Goal: Navigation & Orientation: Find specific page/section

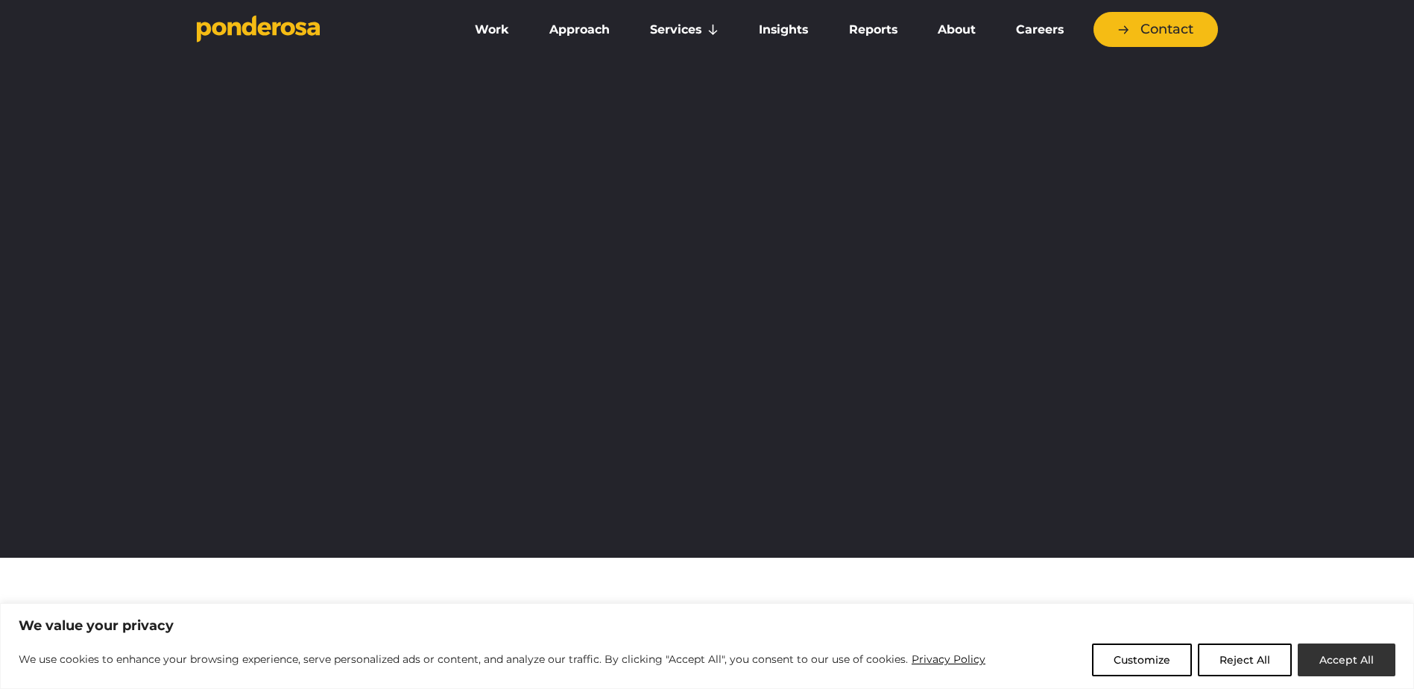
click at [1348, 653] on button "Accept All" at bounding box center [1347, 659] width 98 height 33
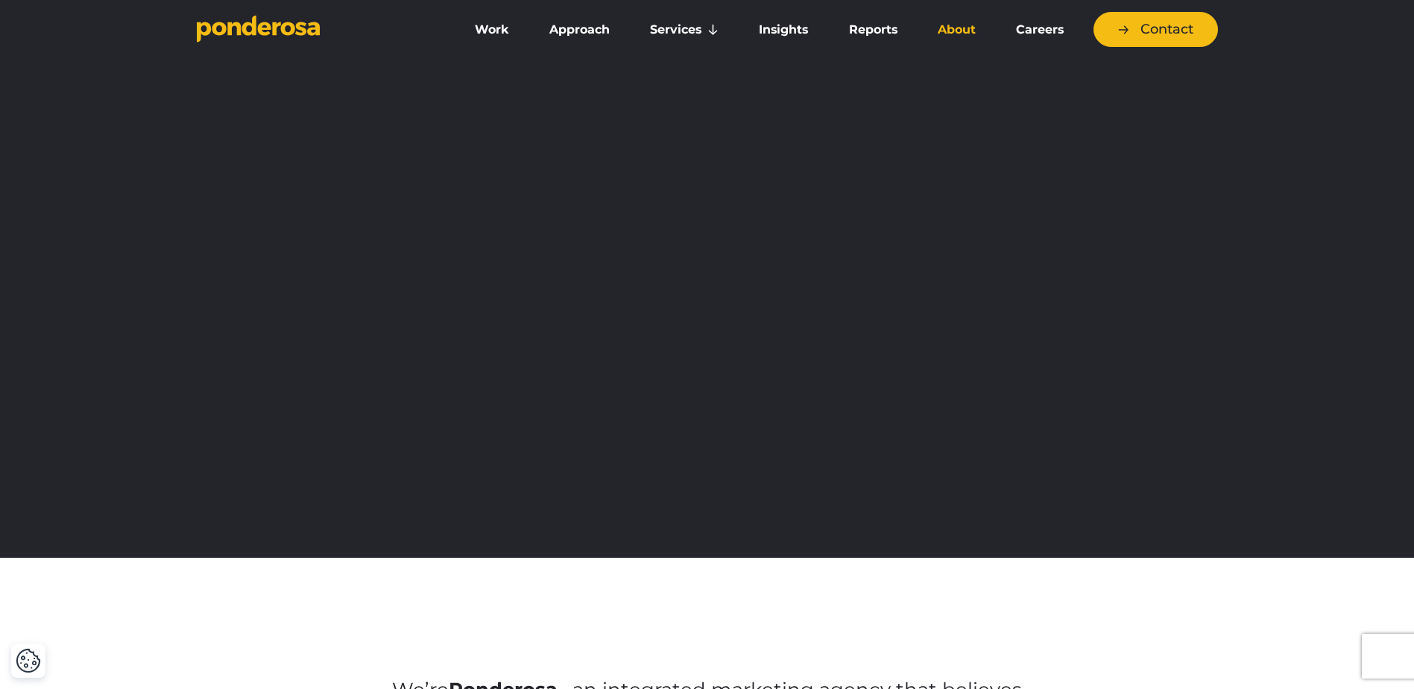
click at [963, 34] on link "About" at bounding box center [957, 29] width 72 height 31
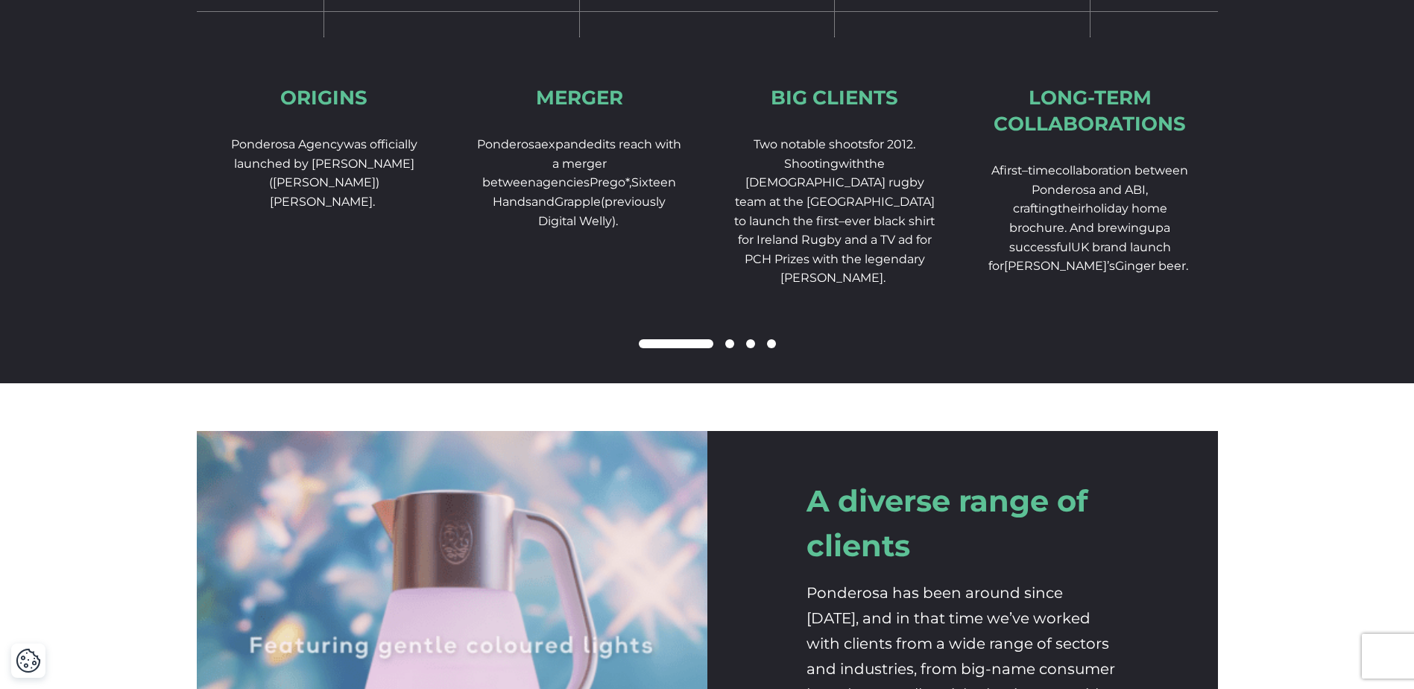
scroll to position [2460, 0]
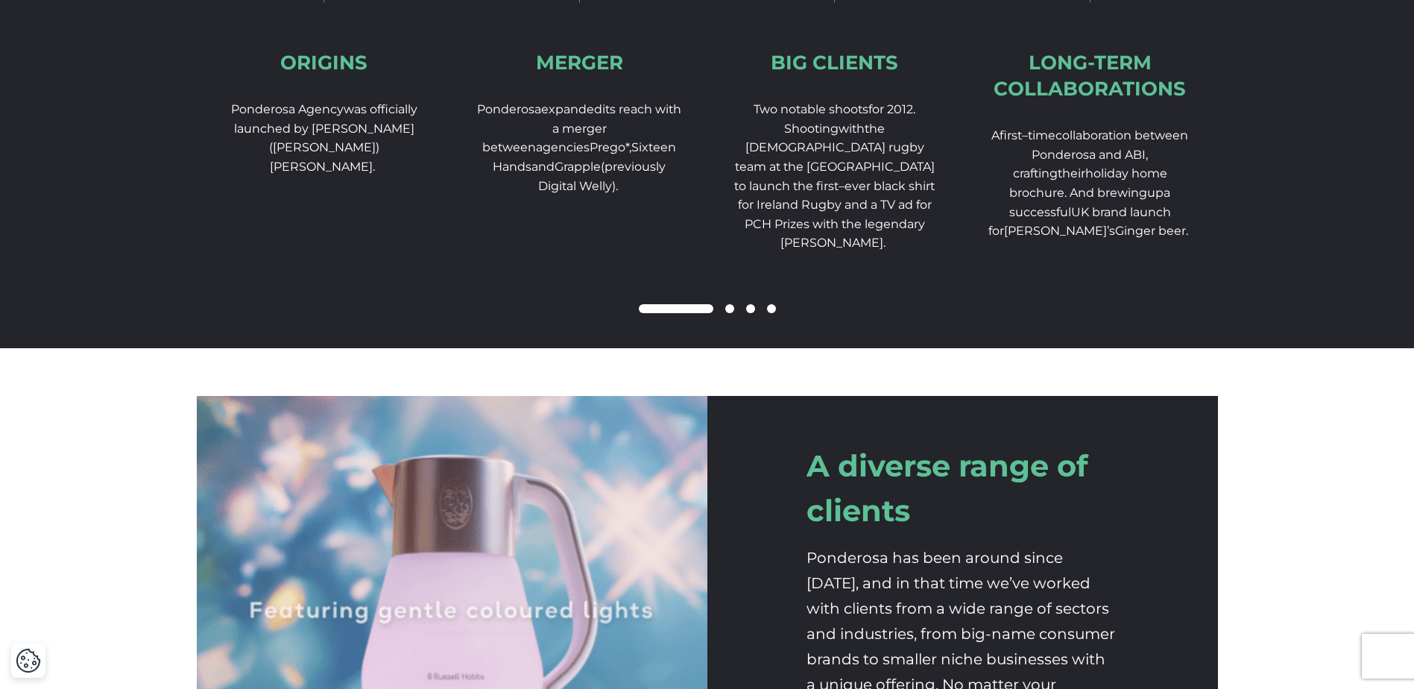
click at [723, 318] on div at bounding box center [707, 309] width 1021 height 18
click at [728, 313] on span at bounding box center [729, 308] width 9 height 9
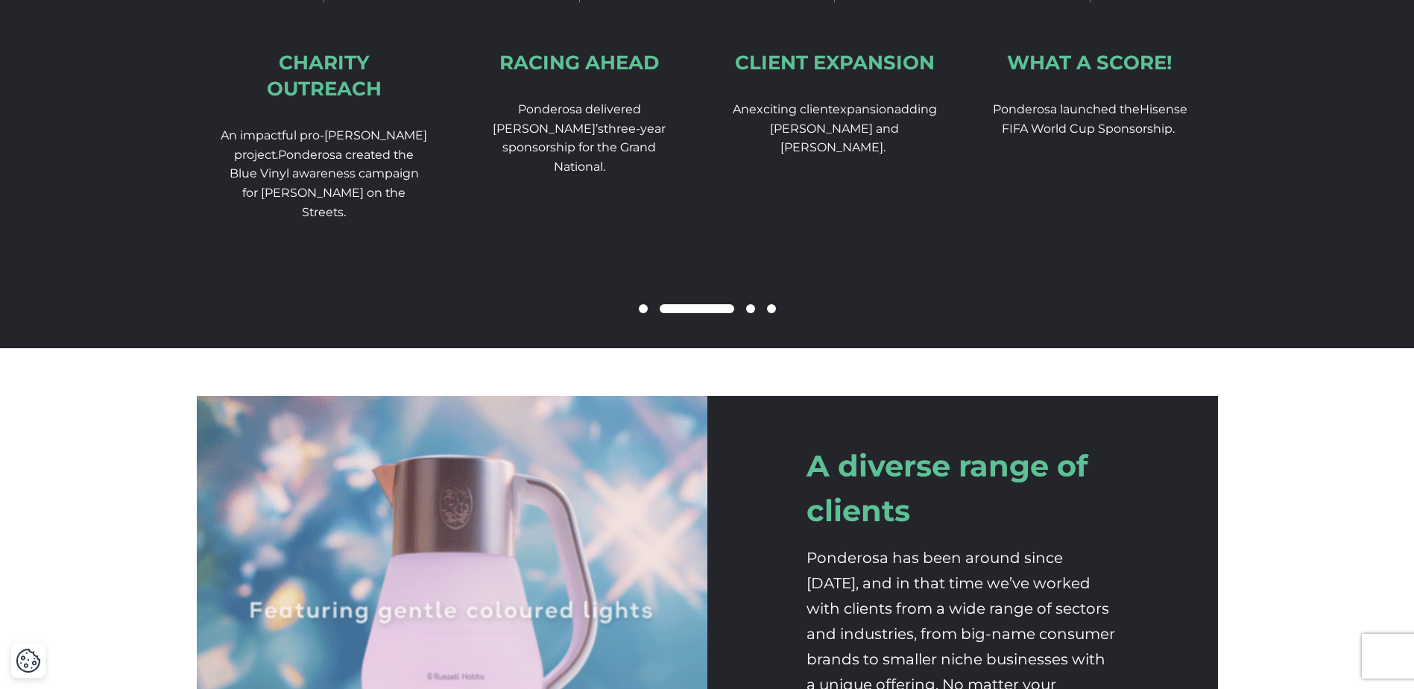
click at [746, 313] on span at bounding box center [750, 308] width 9 height 9
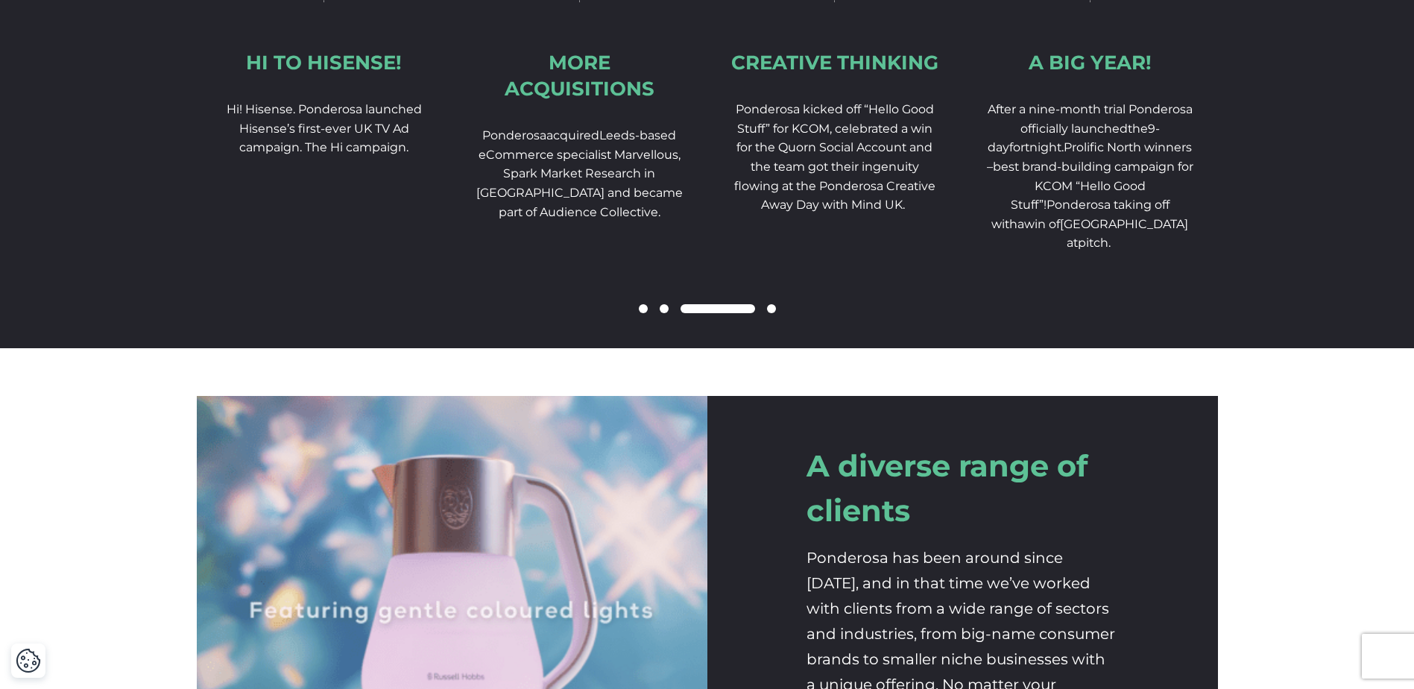
click at [769, 313] on span at bounding box center [771, 308] width 9 height 9
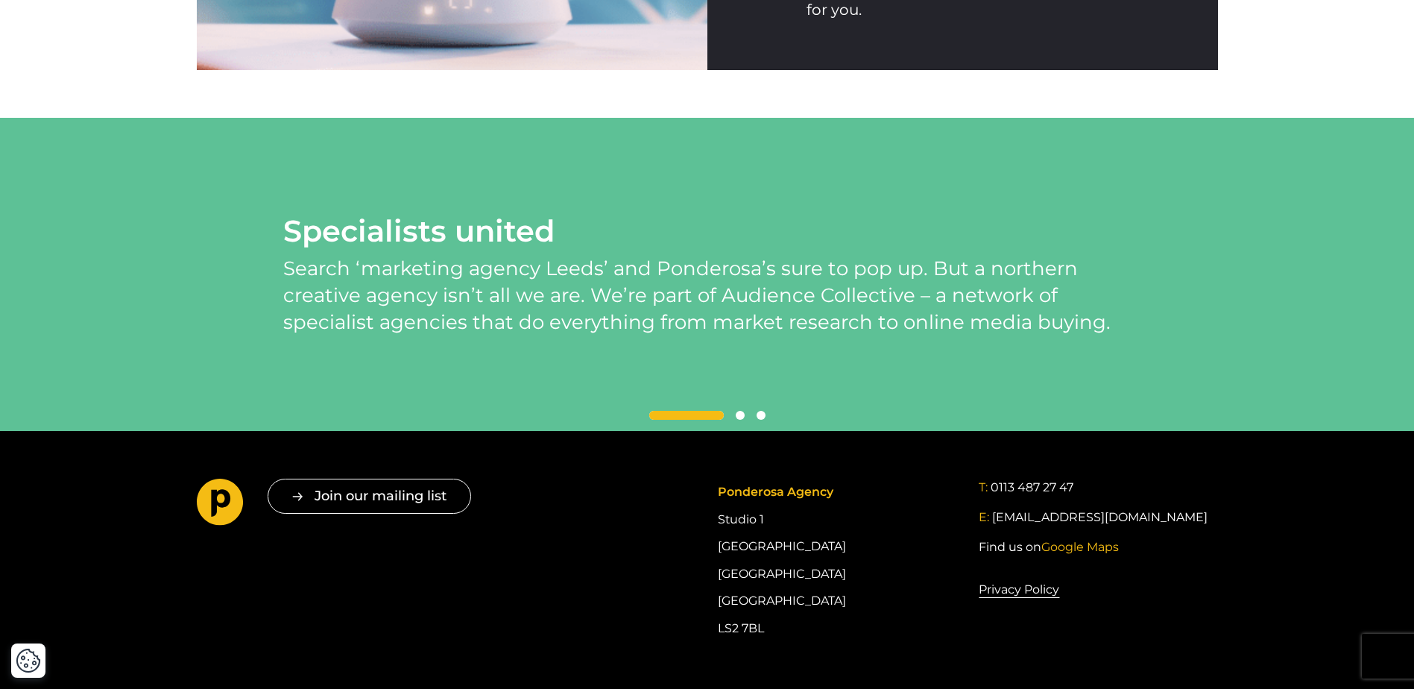
scroll to position [3394, 0]
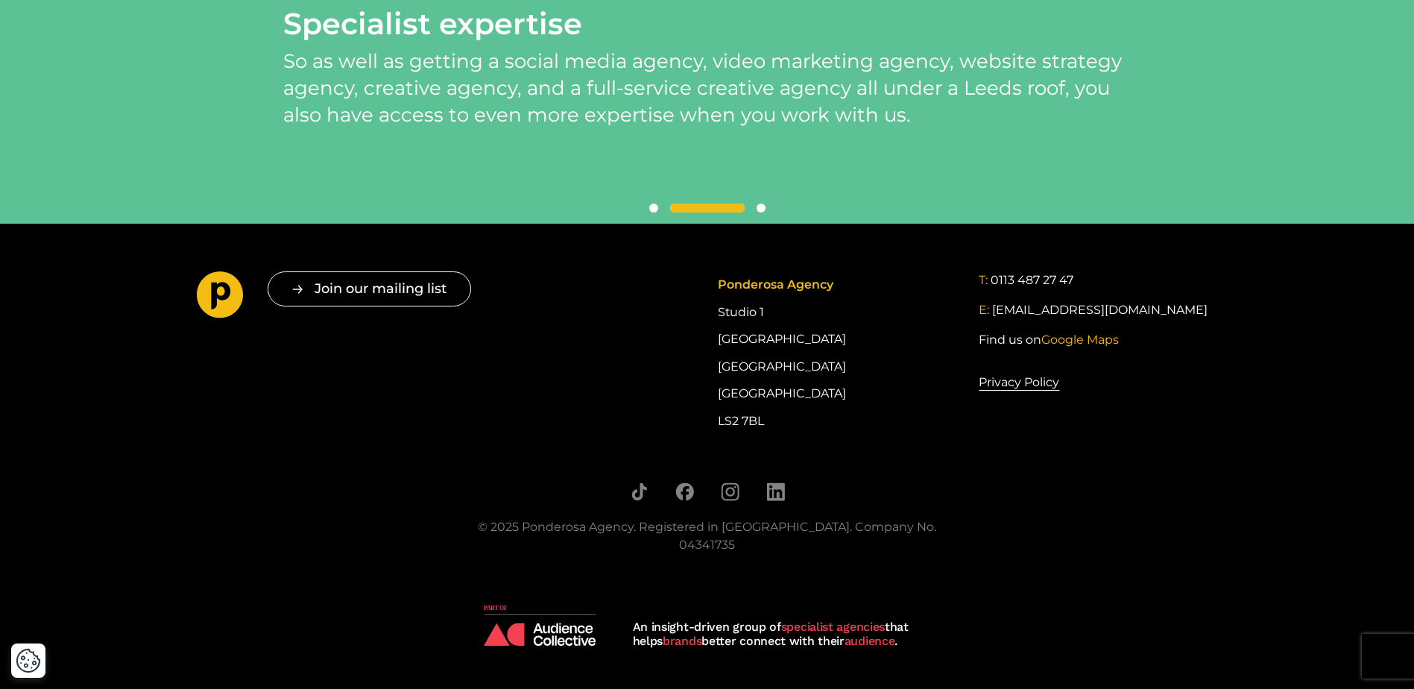
click at [566, 622] on img at bounding box center [540, 625] width 112 height 41
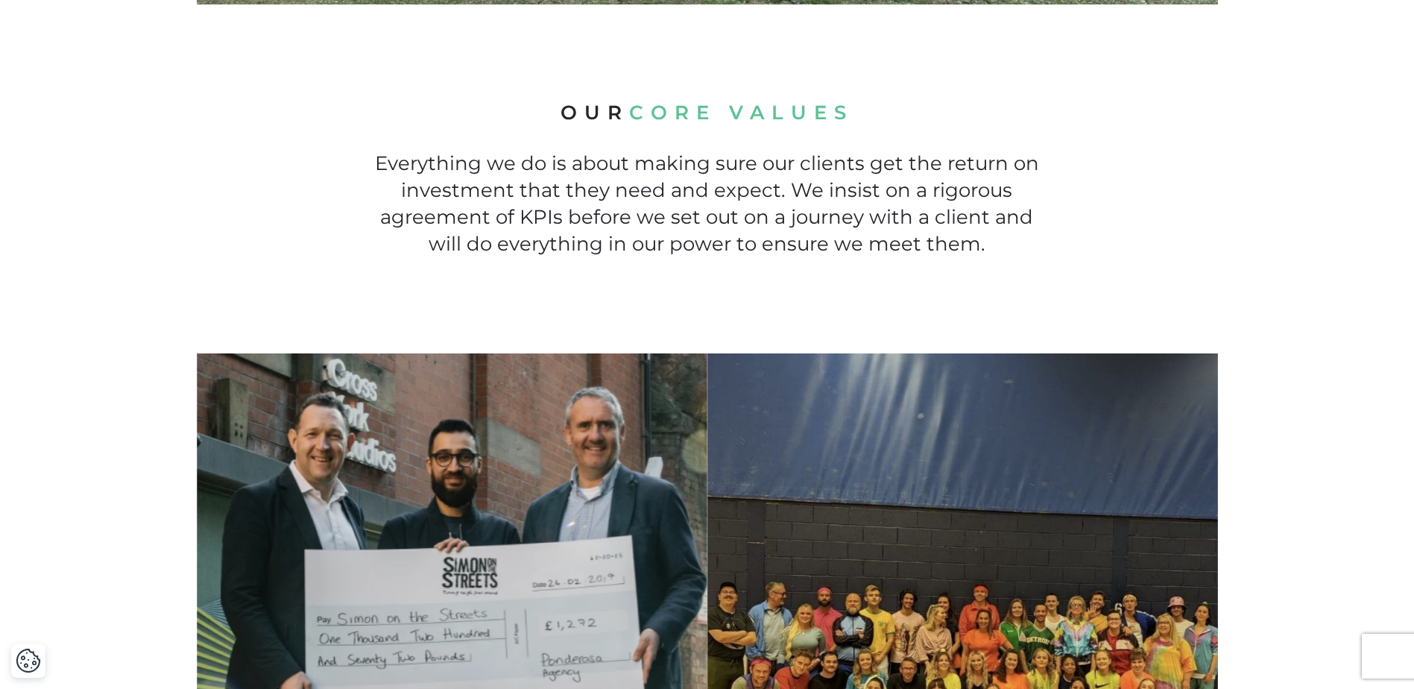
scroll to position [0, 0]
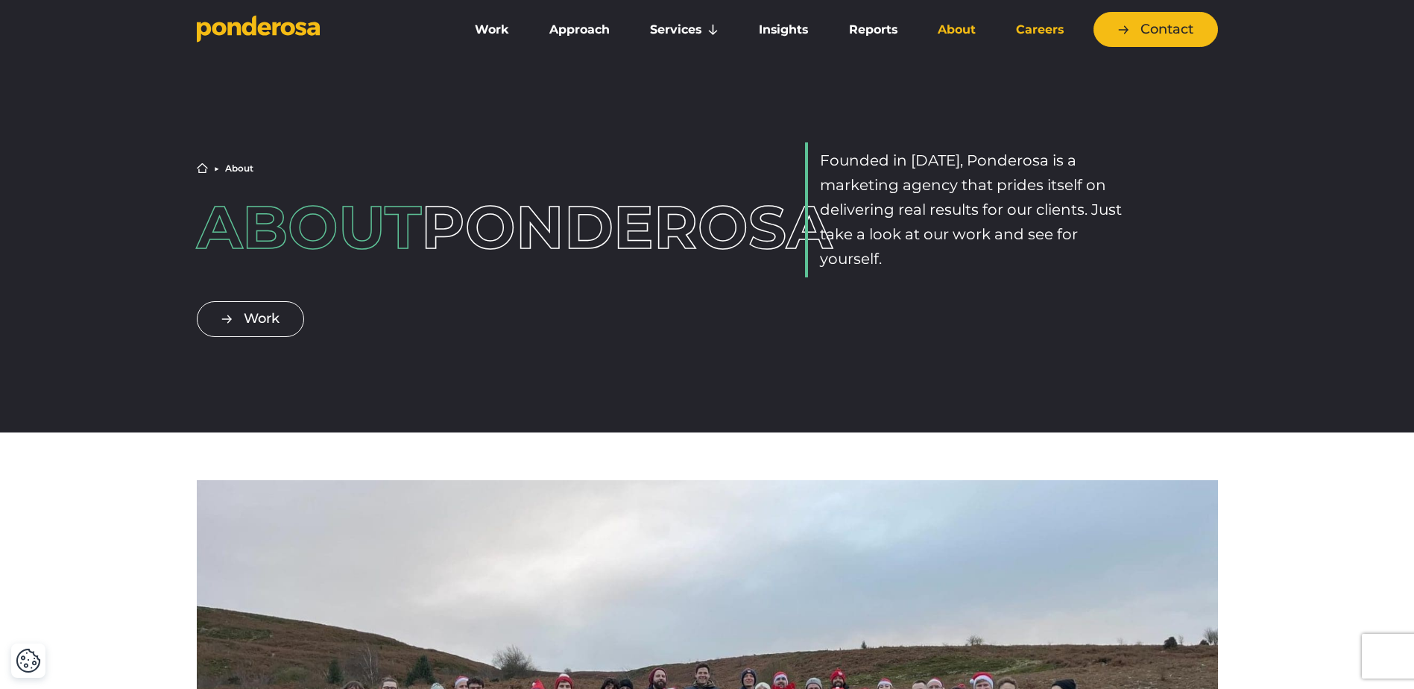
click at [1059, 26] on link "Careers" at bounding box center [1040, 29] width 82 height 31
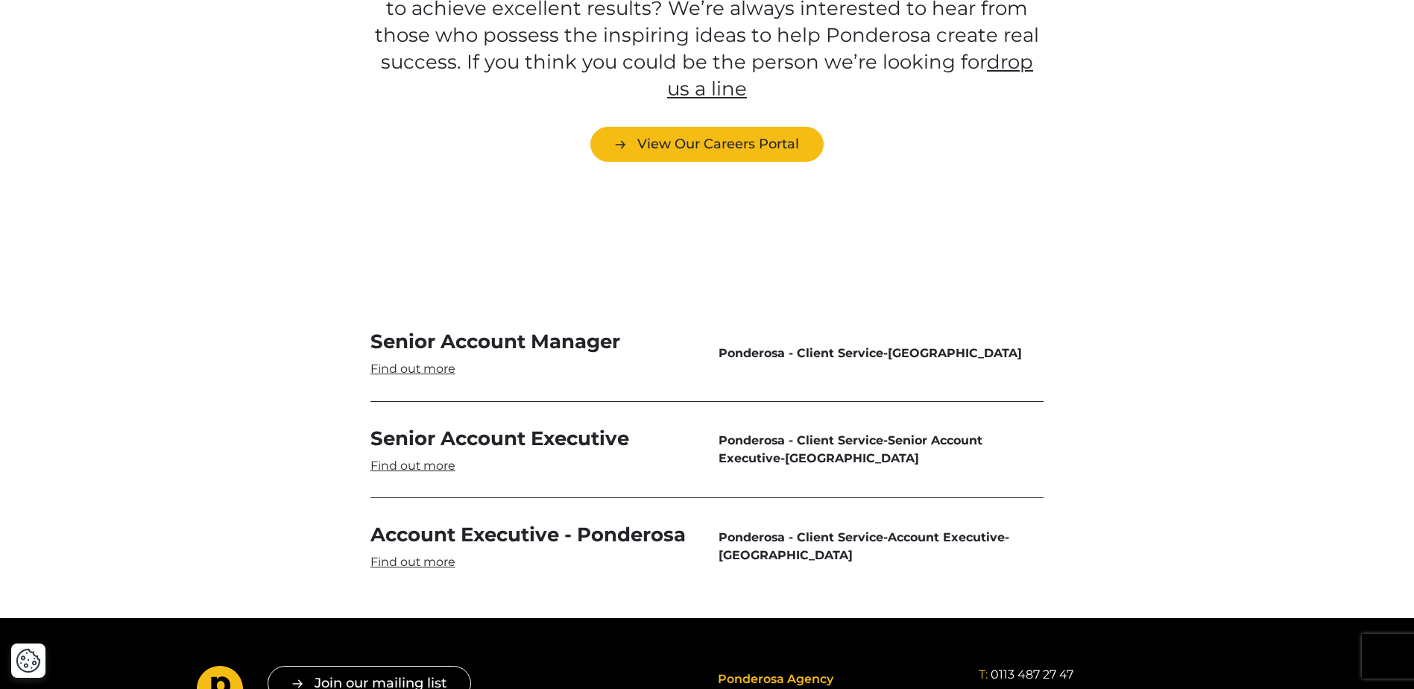
scroll to position [4472, 0]
